Goal: Transaction & Acquisition: Download file/media

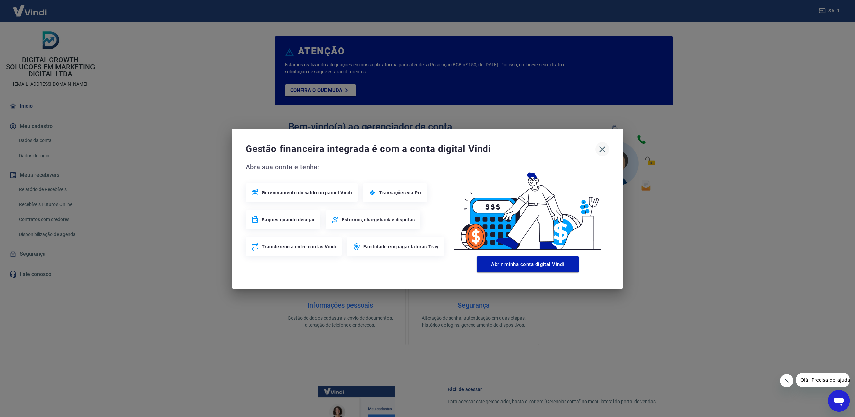
click at [604, 149] on icon "button" at bounding box center [602, 149] width 11 height 11
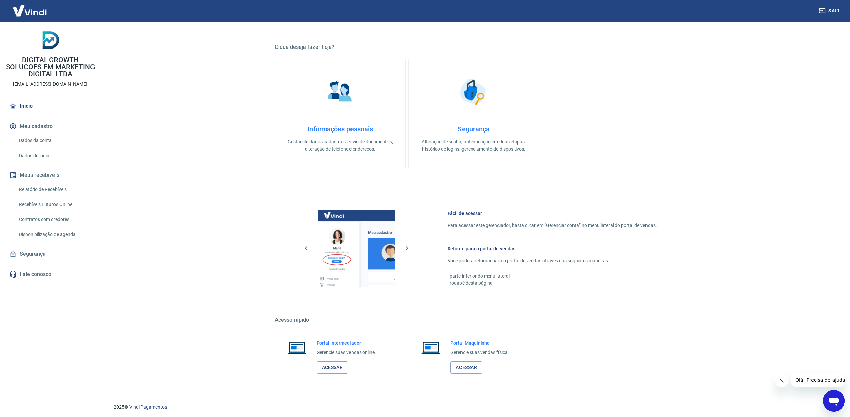
scroll to position [178, 0]
click at [340, 363] on link "Acessar" at bounding box center [333, 365] width 32 height 12
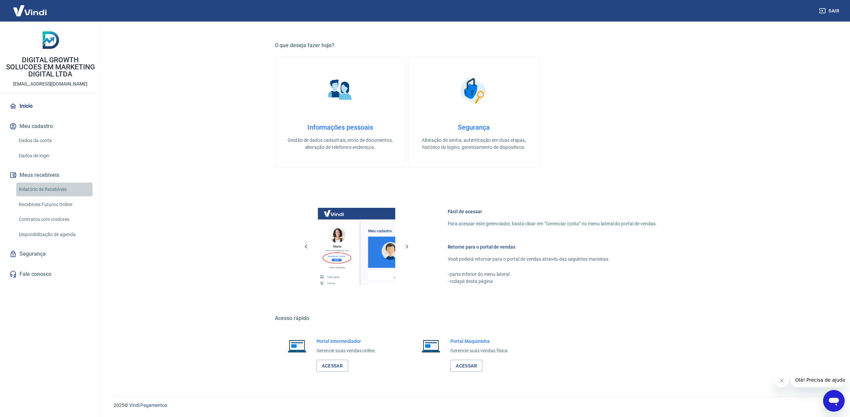
click at [50, 187] on link "Relatório de Recebíveis" at bounding box center [54, 189] width 76 height 14
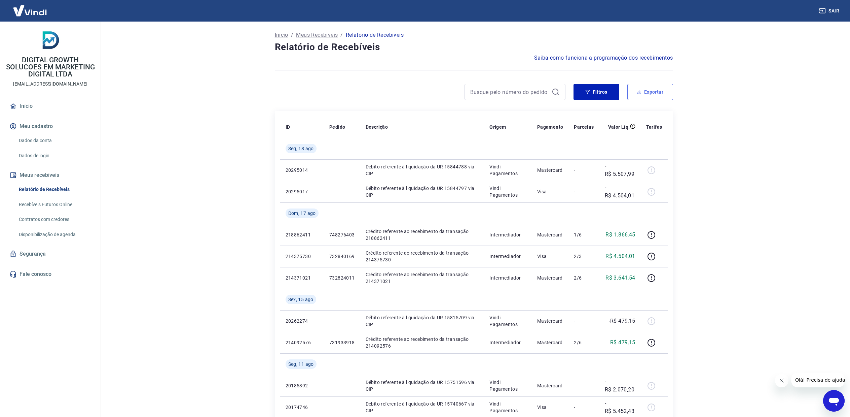
click at [644, 88] on button "Exportar" at bounding box center [651, 92] width 46 height 16
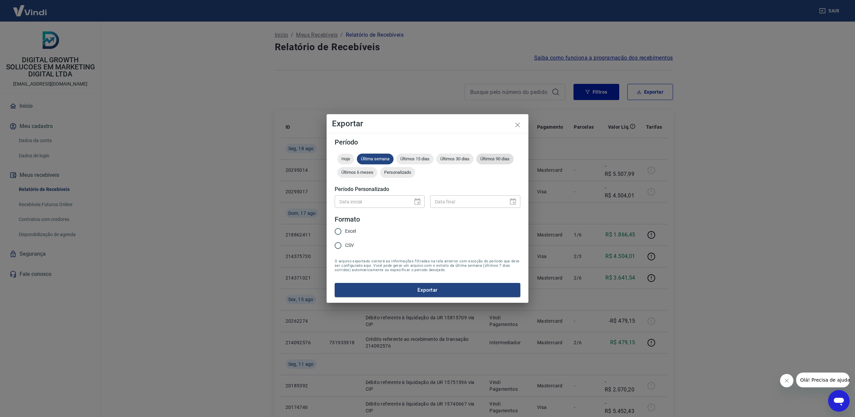
click at [499, 153] on div "Últimos 90 dias" at bounding box center [495, 158] width 37 height 11
click at [340, 233] on input "Excel" at bounding box center [338, 231] width 14 height 14
radio input "true"
click at [458, 294] on button "Exportar" at bounding box center [428, 290] width 186 height 14
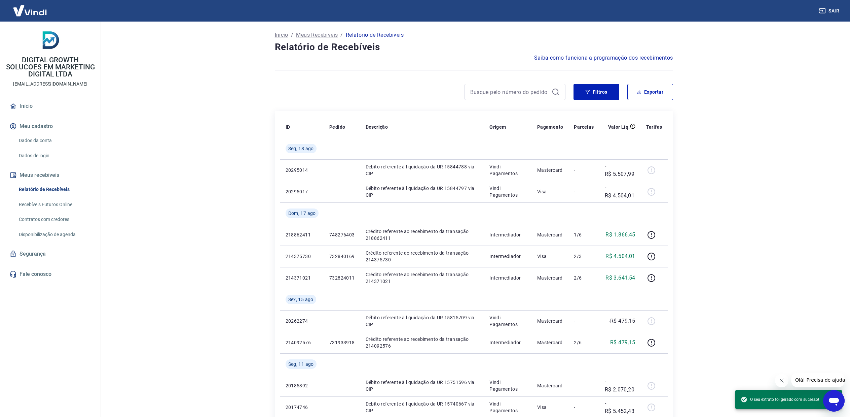
click at [754, 179] on main "Início / Meus Recebíveis / Relatório de Recebíveis Relatório de Recebíveis Saib…" at bounding box center [474, 219] width 753 height 395
